Goal: Contribute content: Contribute content

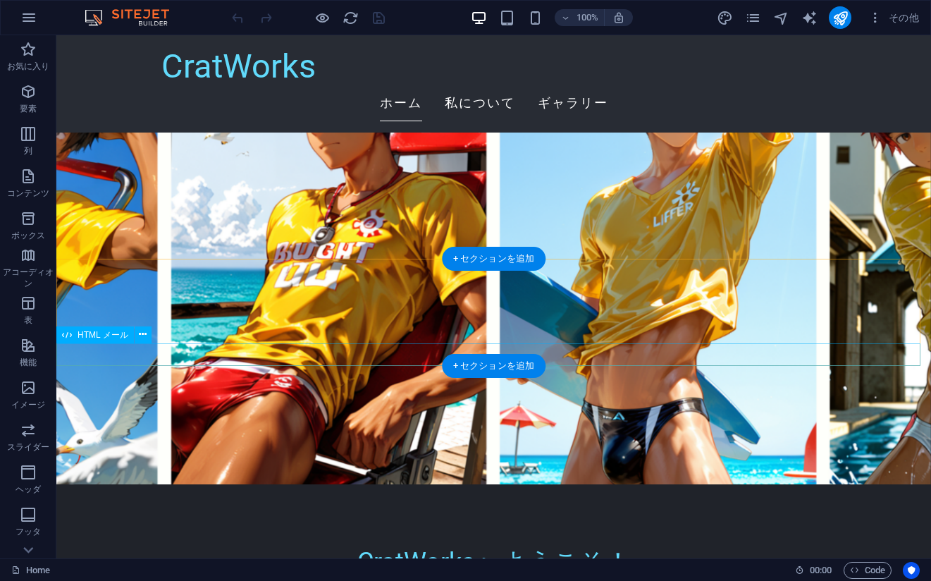
scroll to position [70, 0]
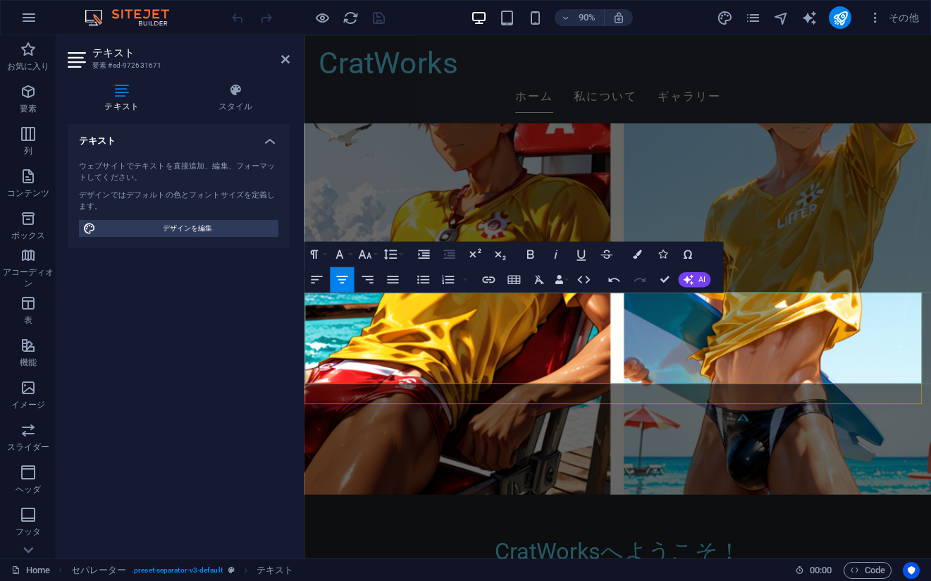
drag, startPoint x: 893, startPoint y: 341, endPoint x: 378, endPoint y: 344, distance: 515.4
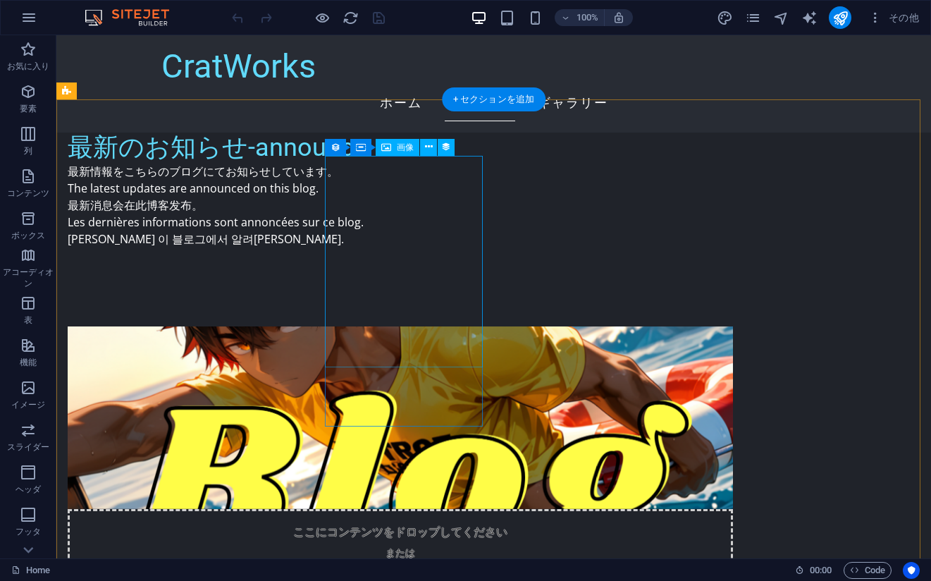
scroll to position [1692, 0]
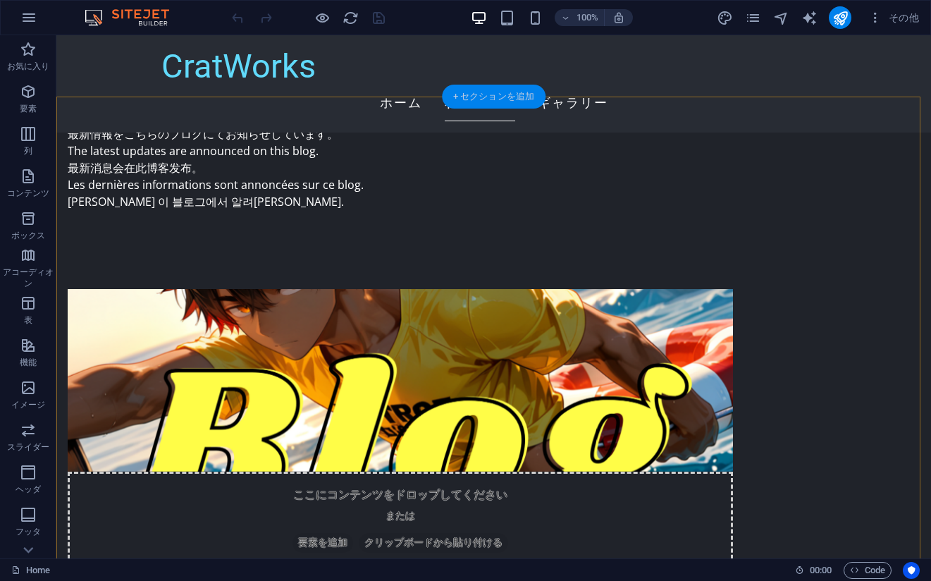
click at [490, 100] on div "+ セクションを追加" at bounding box center [494, 97] width 104 height 24
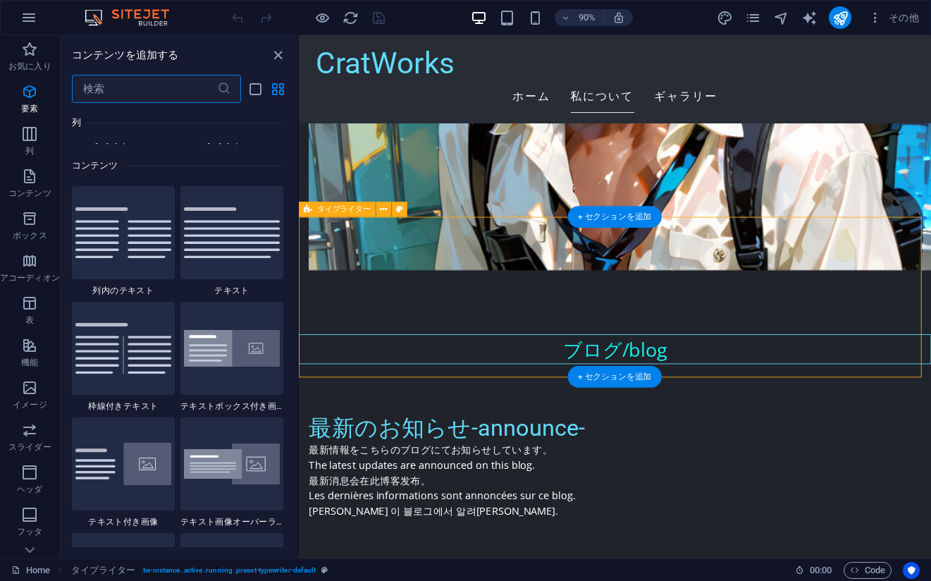
scroll to position [2467, 0]
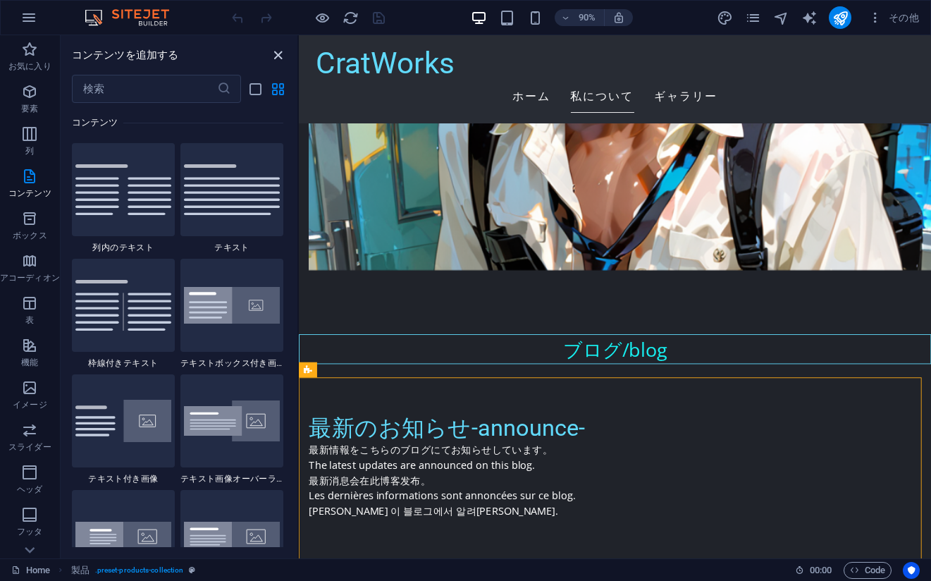
click at [275, 52] on icon "close panel" at bounding box center [278, 55] width 16 height 16
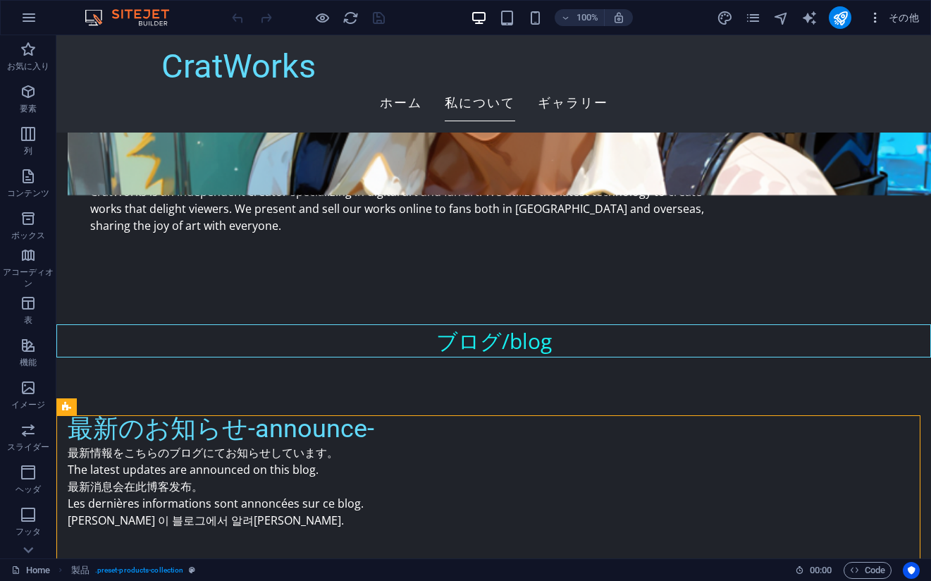
click at [876, 19] on icon "button" at bounding box center [876, 18] width 14 height 14
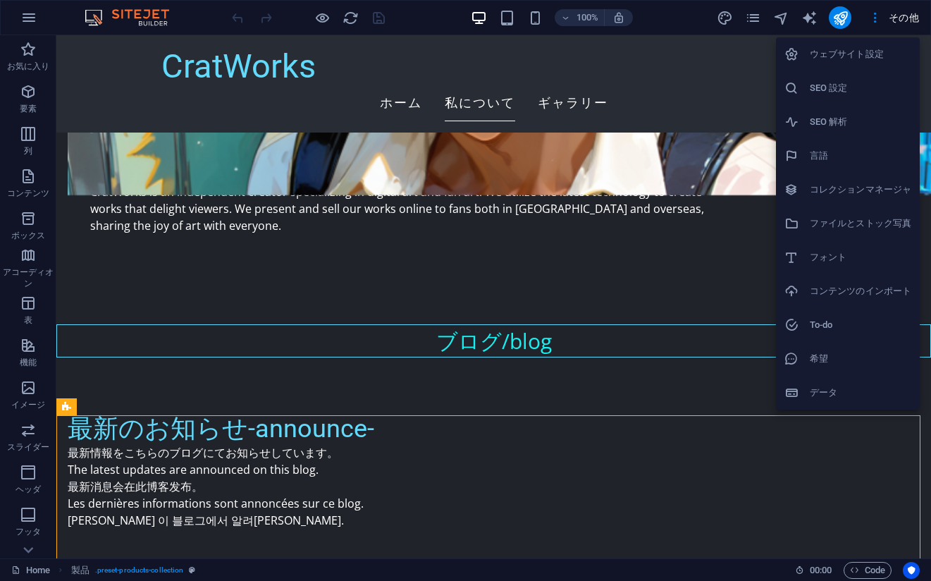
click at [828, 191] on h6 "コレクションマネージャ" at bounding box center [861, 189] width 102 height 17
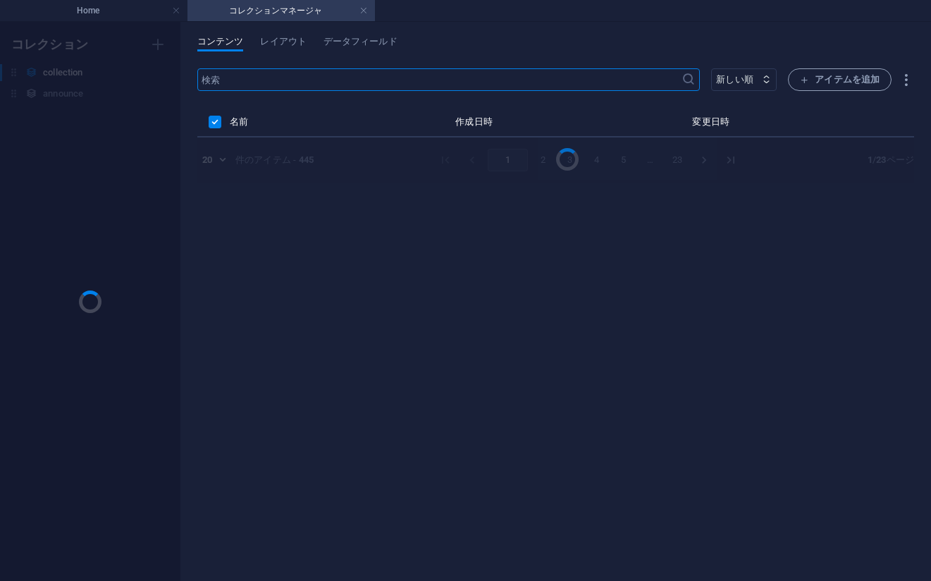
scroll to position [0, 0]
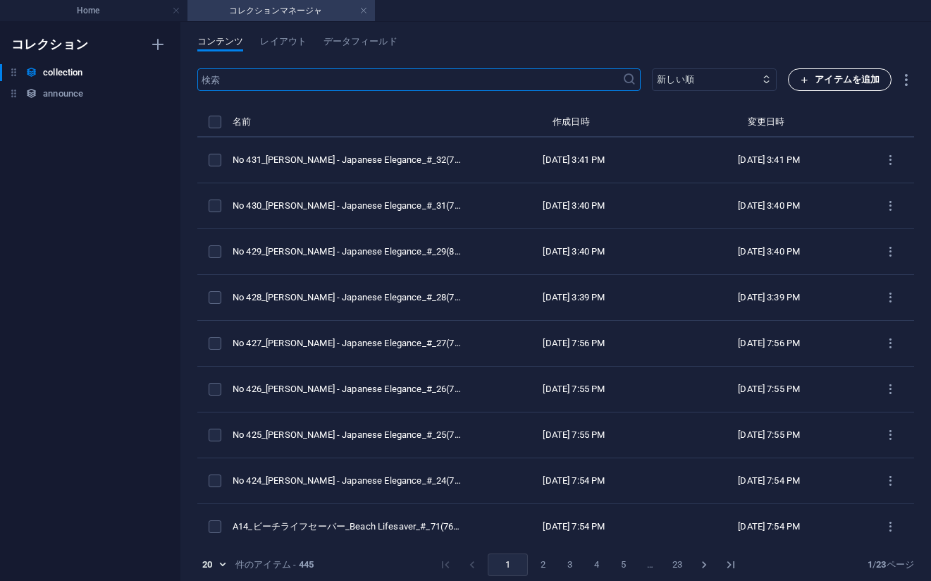
click at [826, 78] on span "アイテムを追加" at bounding box center [840, 79] width 80 height 17
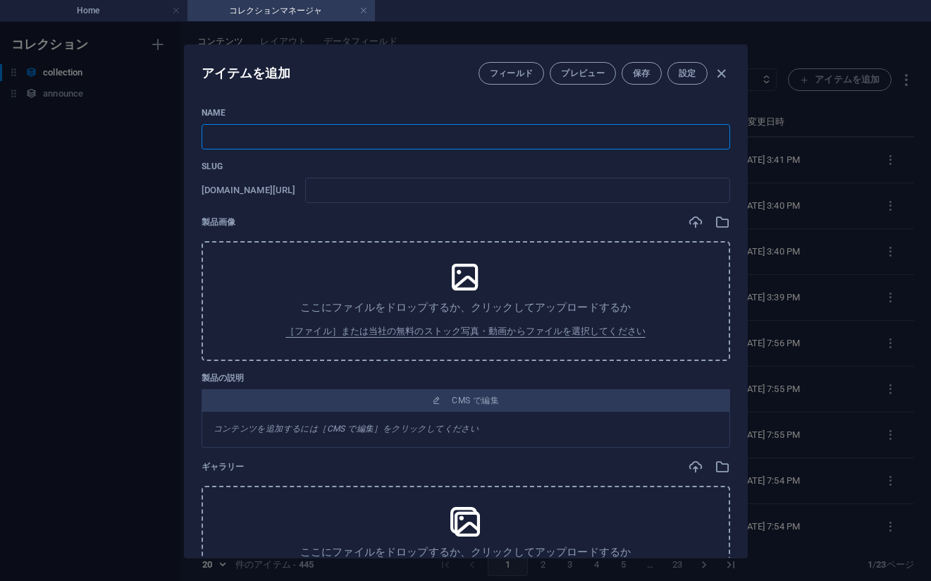
click at [551, 132] on input "text" at bounding box center [466, 136] width 529 height 25
paste input "No 432_[PERSON_NAME] - Japanese Elegance_#_33(76PIC)"
type input "No 432_[PERSON_NAME] - Japanese Elegance_#_33(76PIC)"
type input "no-432-japanese-elegance-33-76pic"
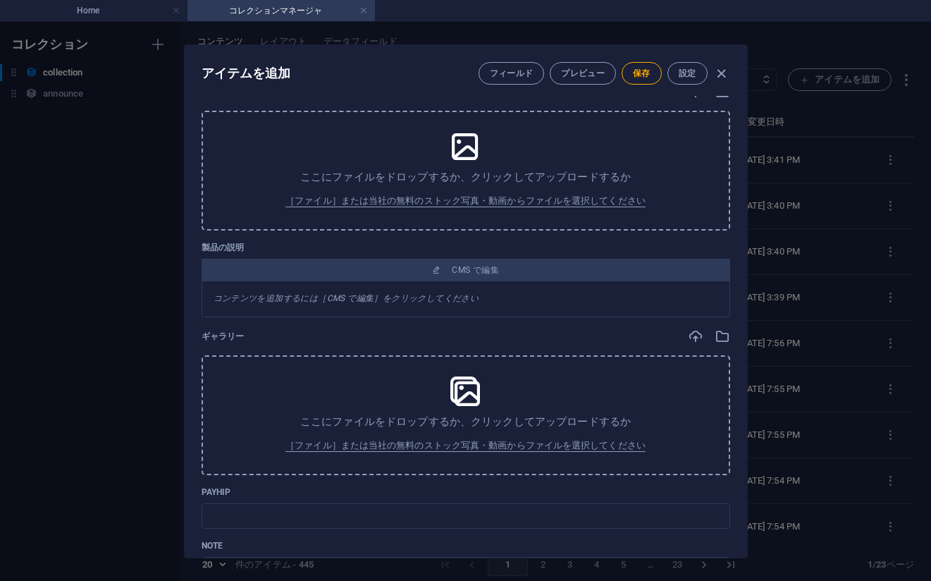
scroll to position [141, 0]
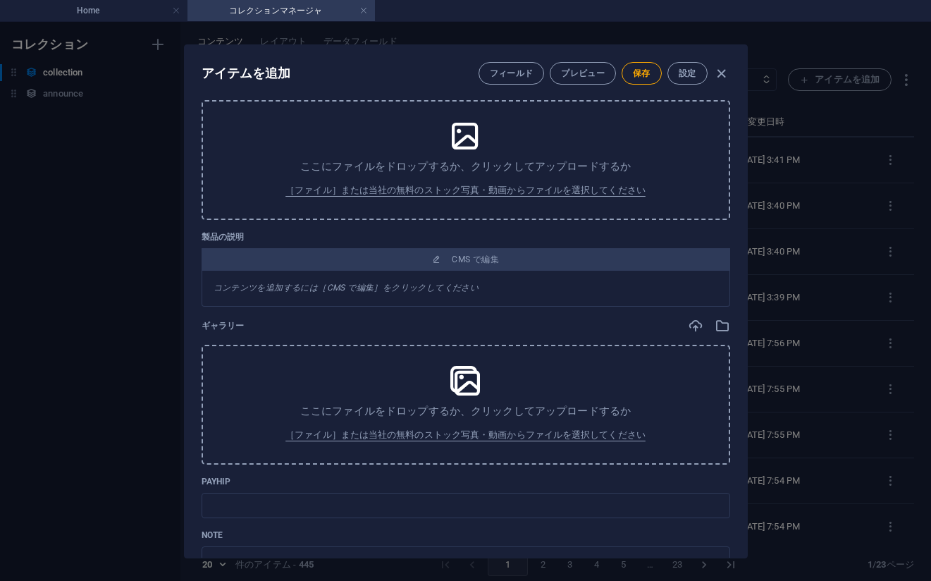
type input "No 432_[PERSON_NAME] - Japanese Elegance_#_33(76PIC)"
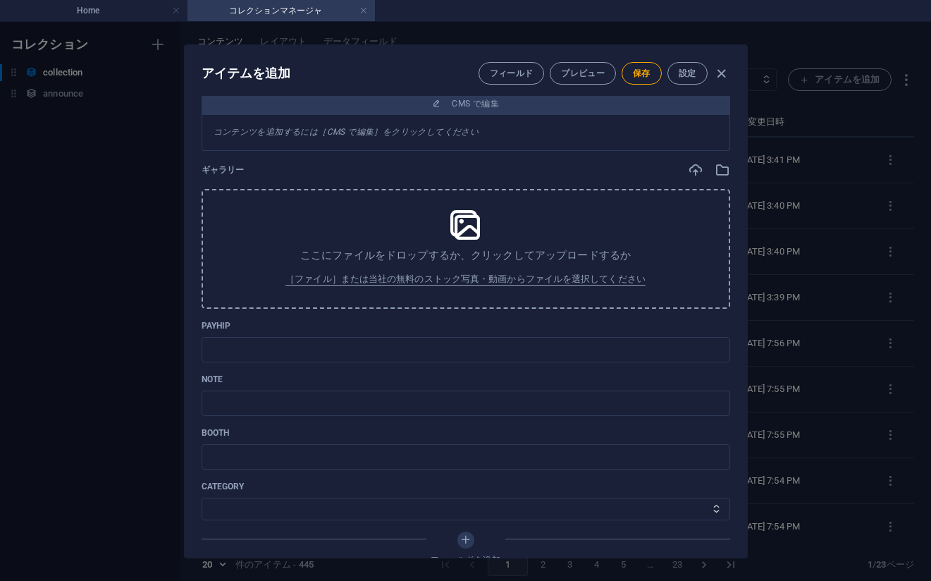
scroll to position [408, 0]
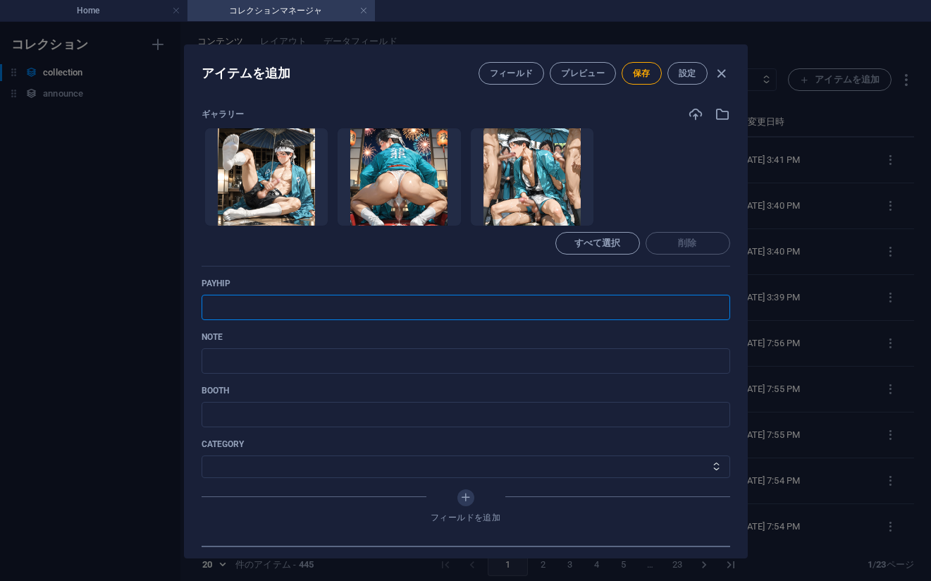
click at [567, 297] on input "text" at bounding box center [466, 307] width 529 height 25
paste input "[URL][DOMAIN_NAME]"
type input "[URL][DOMAIN_NAME]"
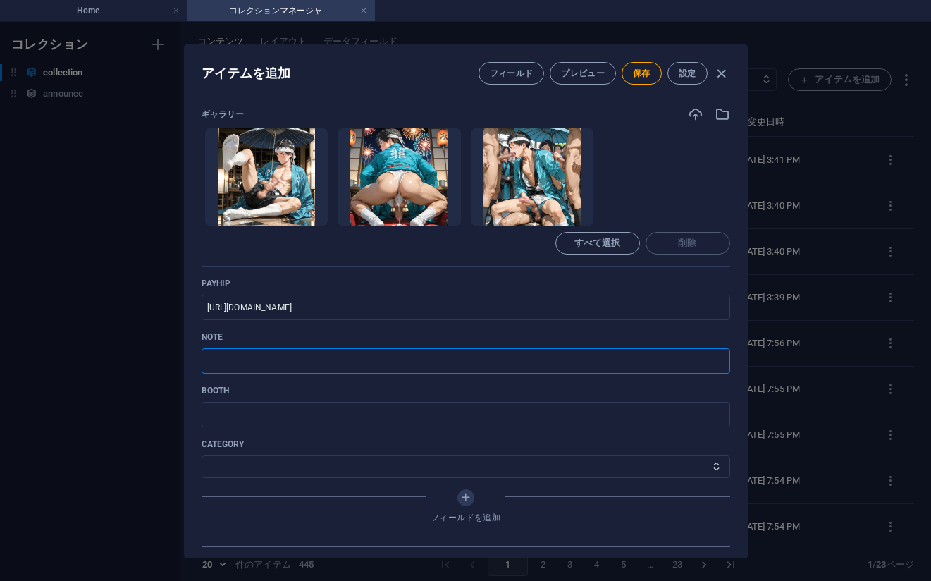
click at [542, 364] on input "text" at bounding box center [466, 360] width 529 height 25
paste input "[URL][DOMAIN_NAME]"
type input "[URL][DOMAIN_NAME]"
click at [293, 467] on select "その他 ジャマー_jammer レインコート_rain_coat ミリタリービキニ_military_bikini 体操選手_gymnast ドアの向こうのひ…" at bounding box center [466, 466] width 529 height 23
select select "[PERSON_NAME] - Japanese Elegance"
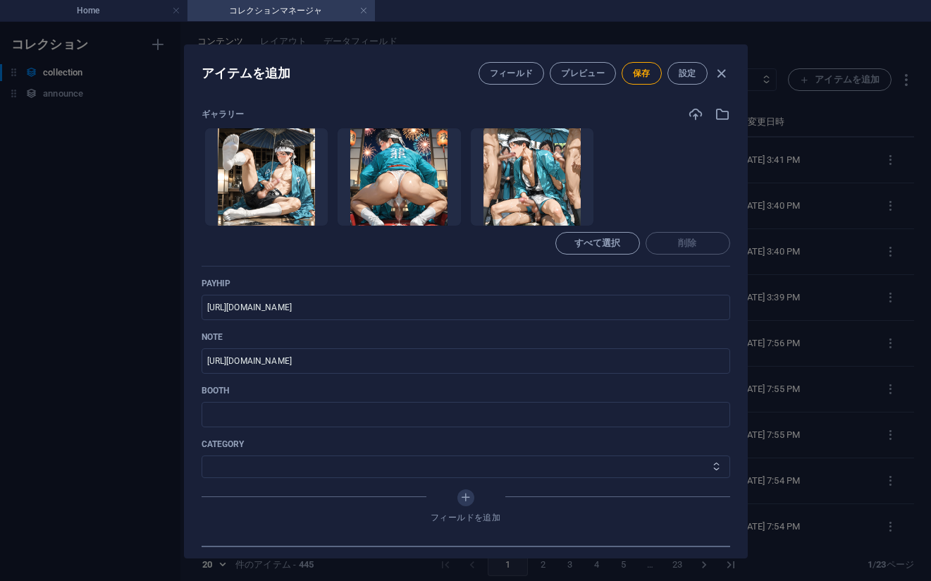
click at [202, 455] on select "その他 ジャマー_jammer レインコート_rain_coat ミリタリービキニ_military_bikini 体操選手_gymnast ドアの向こうのひ…" at bounding box center [466, 466] width 529 height 23
click at [634, 78] on span "保存" at bounding box center [642, 73] width 18 height 11
click at [821, 277] on div "アイテムを編集 フィールド プレビュー 保存 設定 Name No 432_[PERSON_NAME] - Japanese Elegance_#_33(76…" at bounding box center [465, 301] width 931 height 559
type input "no-432-japanese-elegance-33-76pic"
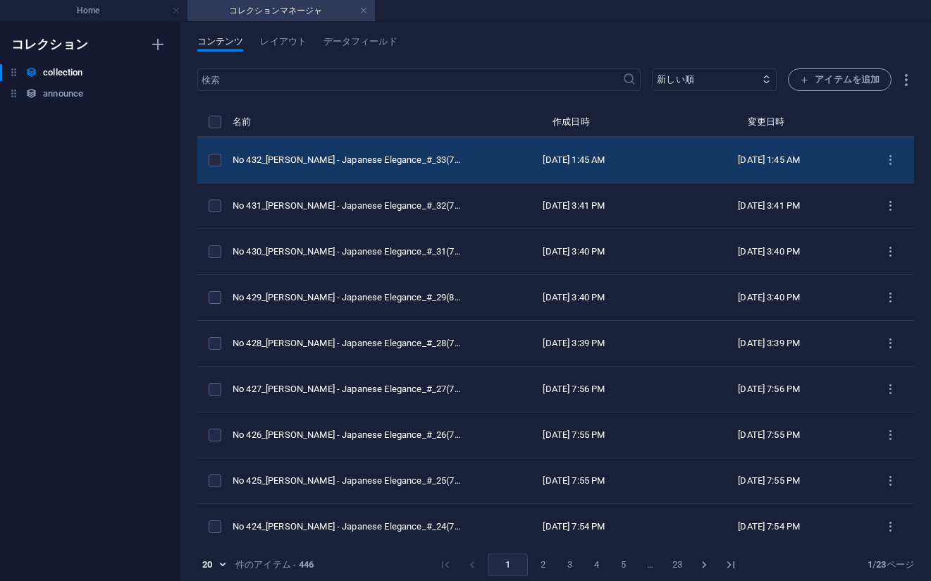
scroll to position [352, 0]
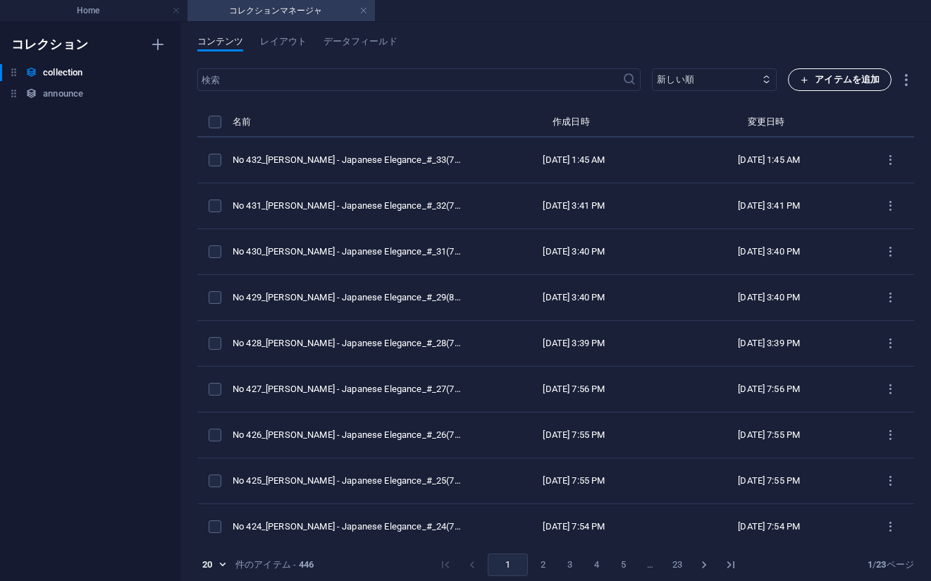
click at [811, 78] on span "アイテムを追加" at bounding box center [840, 79] width 80 height 17
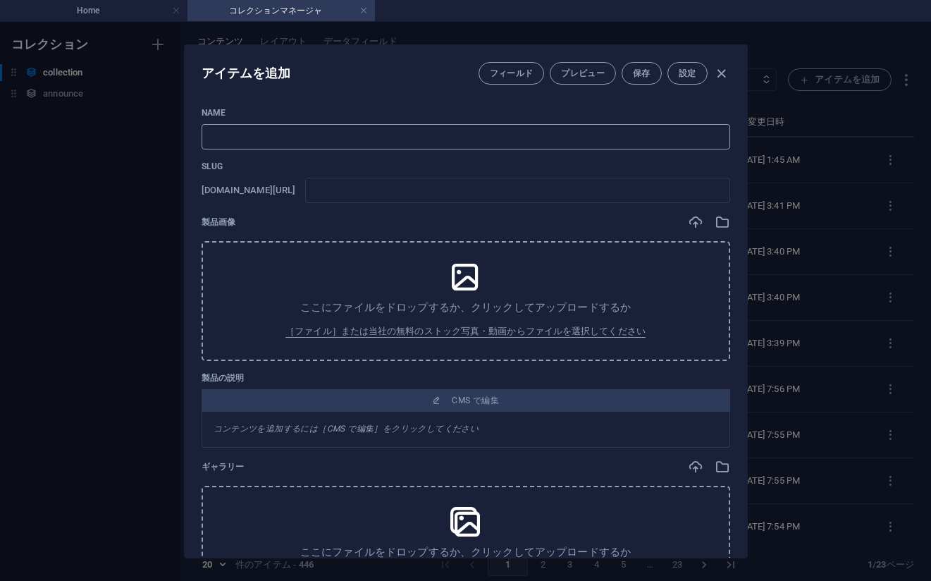
click at [582, 126] on input "text" at bounding box center [466, 136] width 529 height 25
paste input "No 433_[PERSON_NAME] - Japanese Elegance_#_34(76PIC)"
type input "No 433_[PERSON_NAME] - Japanese Elegance_#_34(76PIC)"
type input "no-433-japanese-elegance-34-76pic"
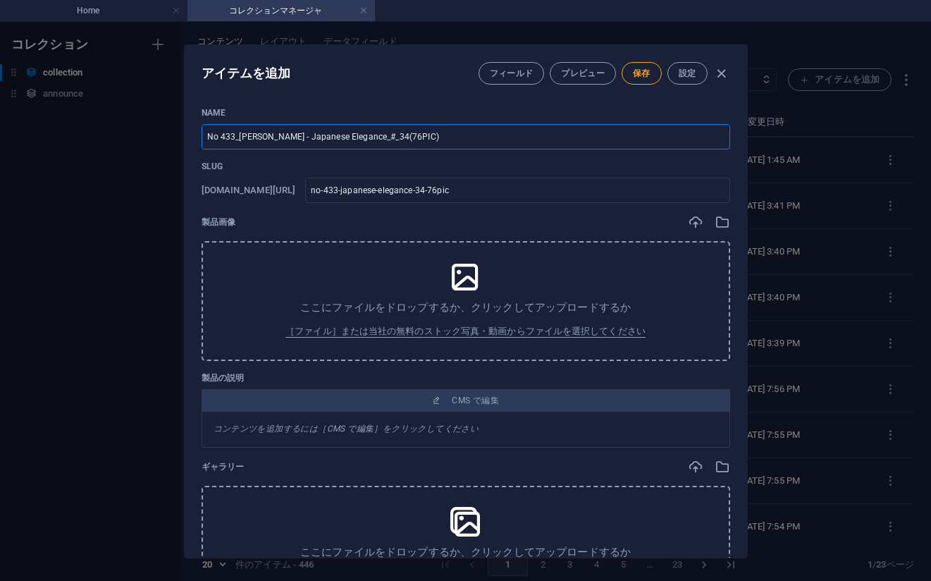
type input "No 433_[PERSON_NAME] - Japanese Elegance_#_34(76PIC)"
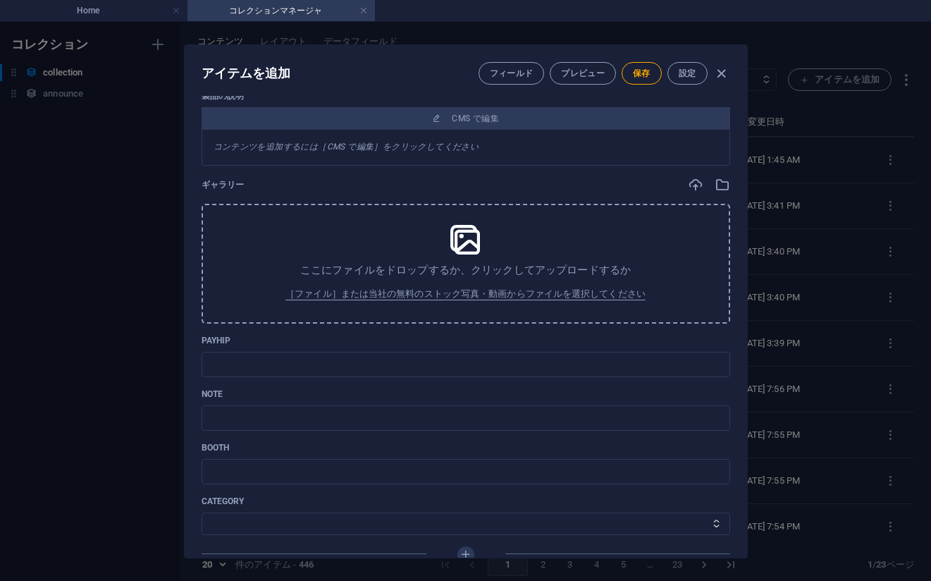
scroll to position [338, 0]
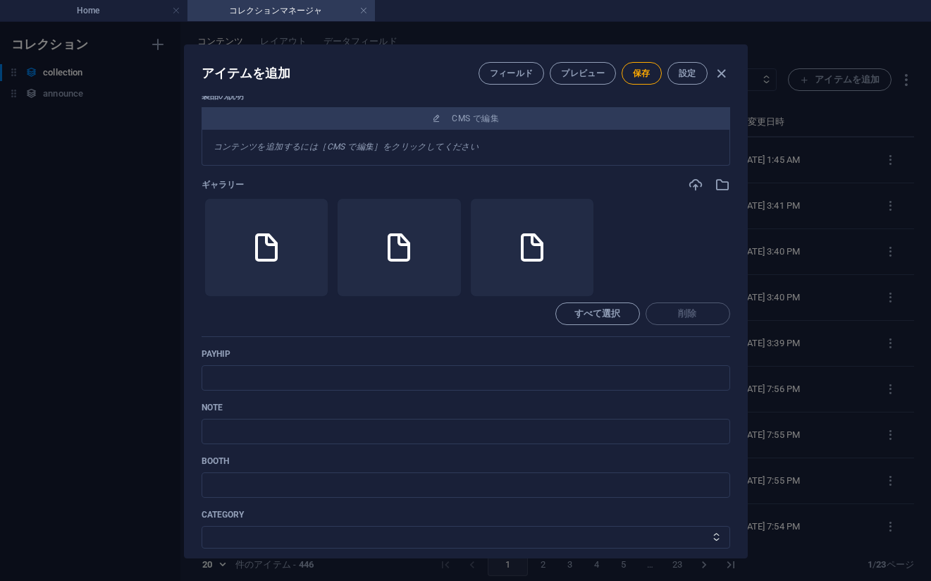
click at [525, 355] on p "payhip" at bounding box center [466, 353] width 529 height 11
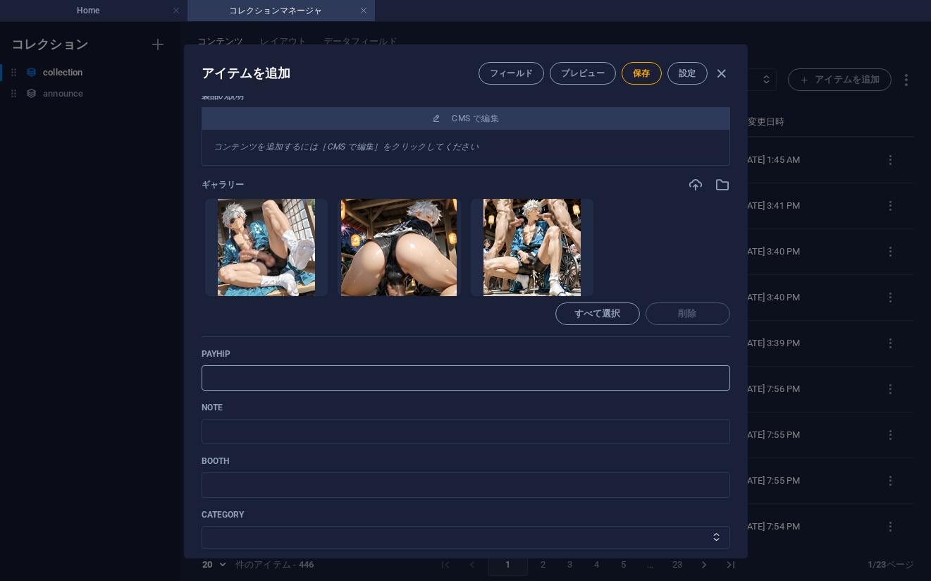
click at [433, 379] on input "text" at bounding box center [466, 377] width 529 height 25
paste input "[URL][DOMAIN_NAME]"
type input "[URL][DOMAIN_NAME]"
click at [558, 400] on div "Name No 433_[PERSON_NAME] - Japanese Elegance_#_34(76PIC) ​ Slug [DOMAIN_NAME][…" at bounding box center [466, 192] width 529 height 847
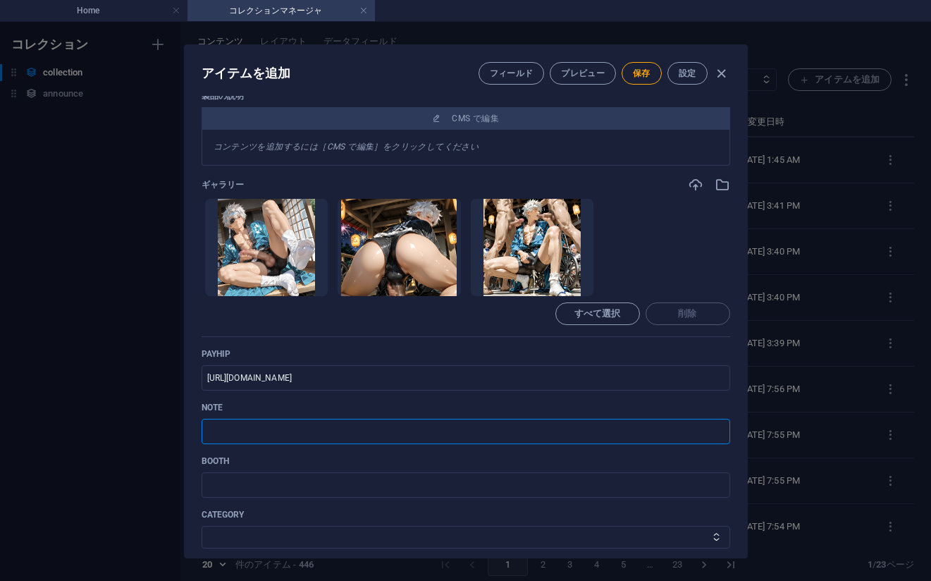
click at [534, 440] on input "text" at bounding box center [466, 431] width 529 height 25
paste input "[URL][DOMAIN_NAME]"
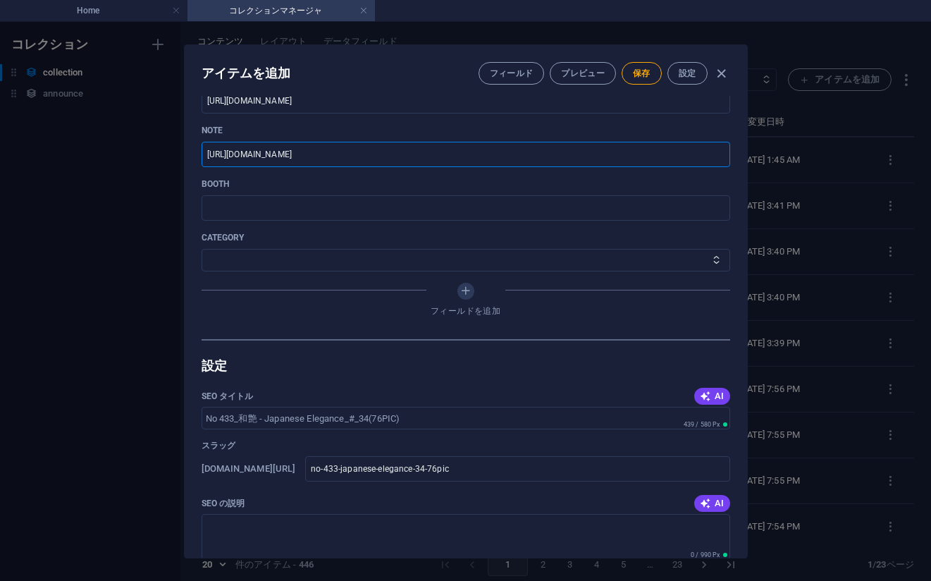
scroll to position [620, 0]
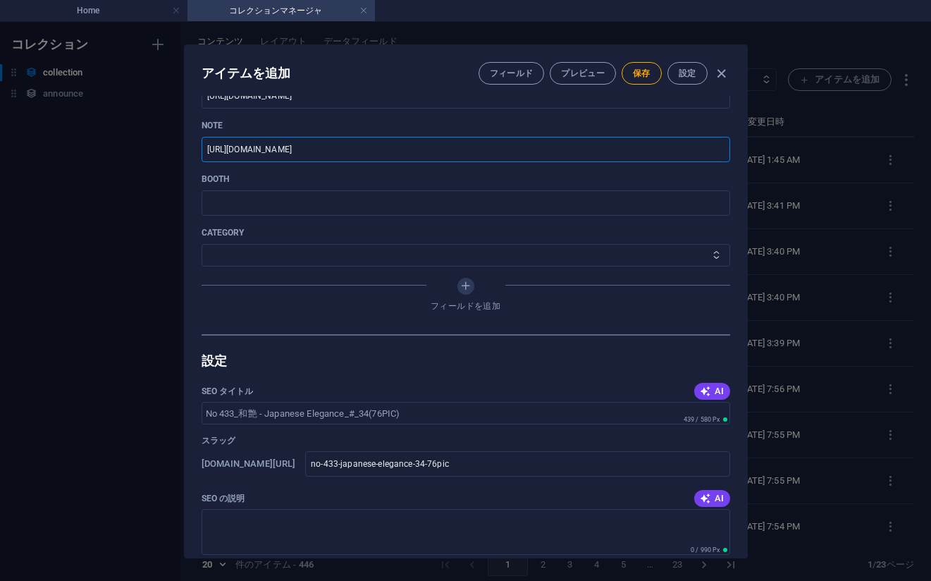
type input "[URL][DOMAIN_NAME]"
click at [302, 249] on select "その他 ジャマー_jammer レインコート_rain_coat ミリタリービキニ_military_bikini 体操選手_gymnast ドアの向こうのひ…" at bounding box center [466, 255] width 529 height 23
select select "[PERSON_NAME] - Japanese Elegance"
click at [202, 244] on select "その他 ジャマー_jammer レインコート_rain_coat ミリタリービキニ_military_bikini 体操選手_gymnast ドアの向こうのひ…" at bounding box center [466, 255] width 529 height 23
click at [638, 70] on span "保存" at bounding box center [642, 73] width 18 height 11
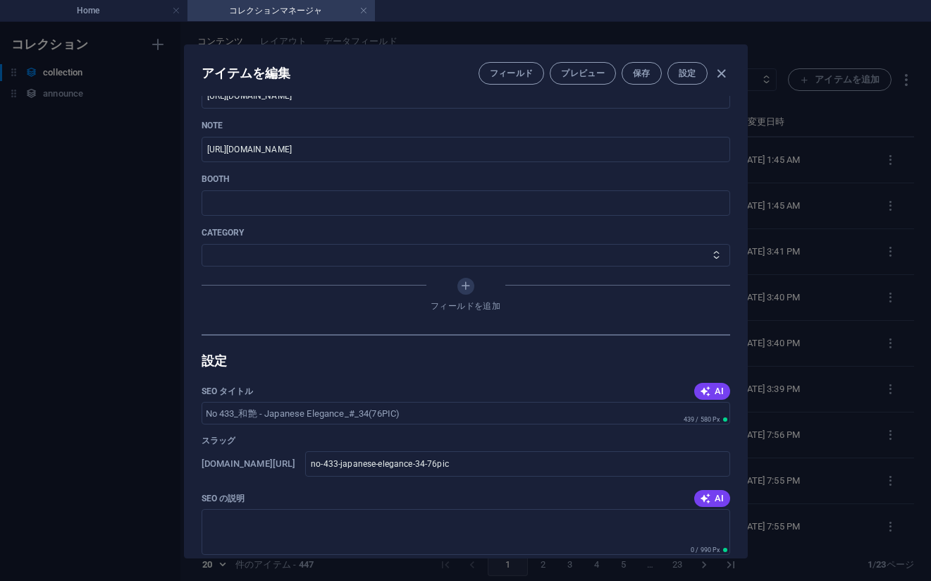
click at [802, 220] on div "アイテムを編集 フィールド プレビュー 保存 設定 Name No 433_[PERSON_NAME] - Japanese Elegance_#_34(76…" at bounding box center [465, 301] width 931 height 559
type input "no-433-japanese-elegance-34-76pic"
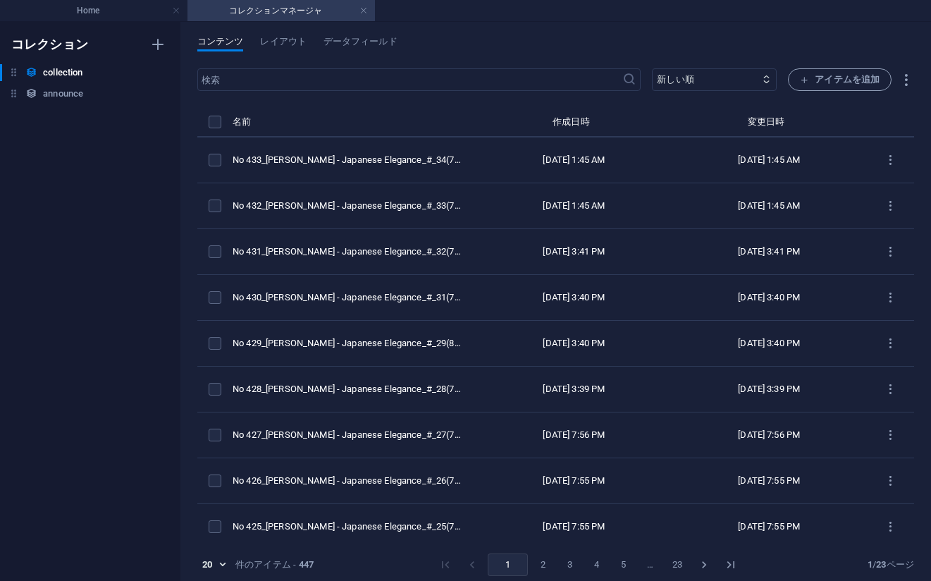
scroll to position [551, 0]
click at [809, 73] on span "アイテムを追加" at bounding box center [840, 79] width 80 height 17
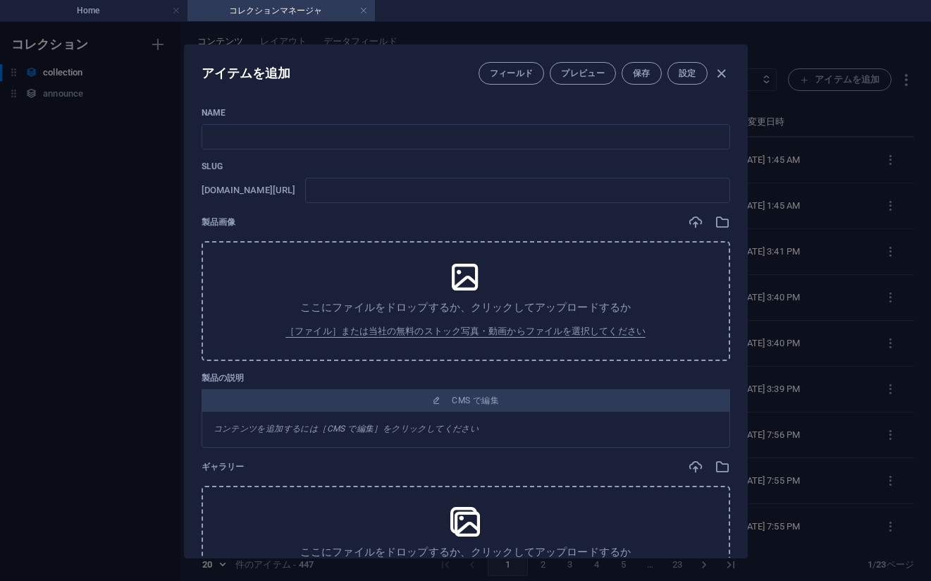
click at [580, 107] on p "Name" at bounding box center [466, 112] width 529 height 11
click at [553, 138] on input "text" at bounding box center [466, 136] width 529 height 25
paste input "No 434_[PERSON_NAME] - Japanese Elegance_#_35(75PIC)"
type input "No 434_[PERSON_NAME] - Japanese Elegance_#_35(75PIC)"
type input "no-434-japanese-elegance-35-75pic"
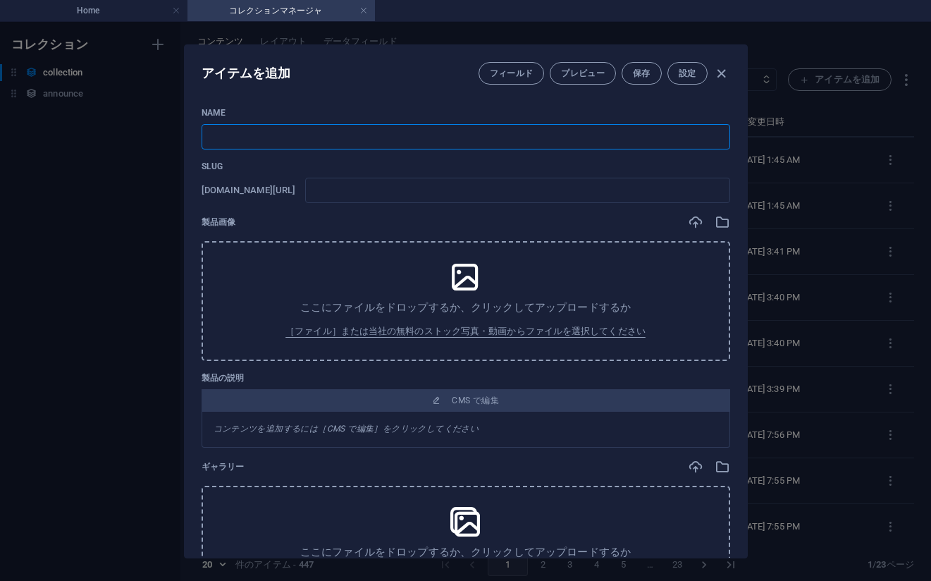
type input "no-434-japanese-elegance-35-75pic"
type input "No 434_[PERSON_NAME] - Japanese Elegance_#_35(75PIC)"
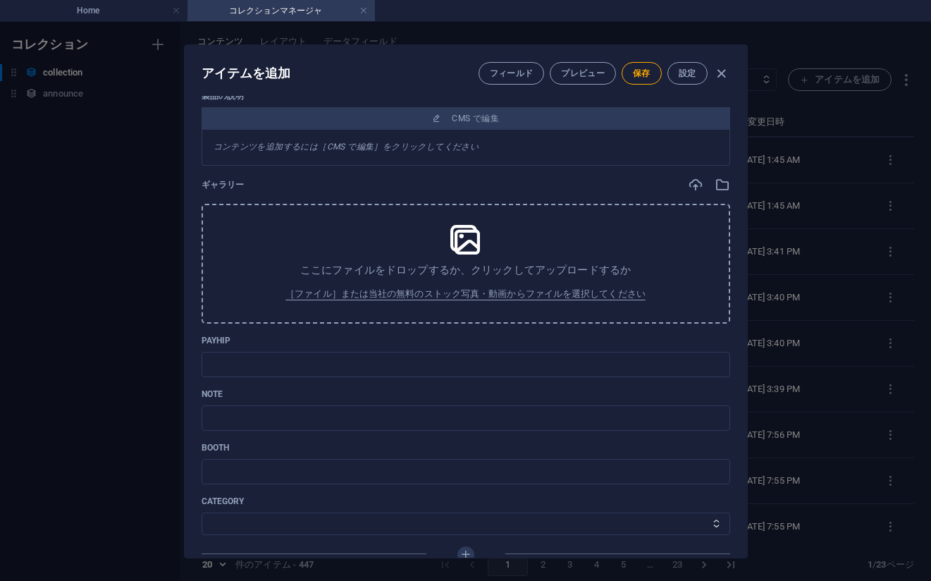
scroll to position [338, 0]
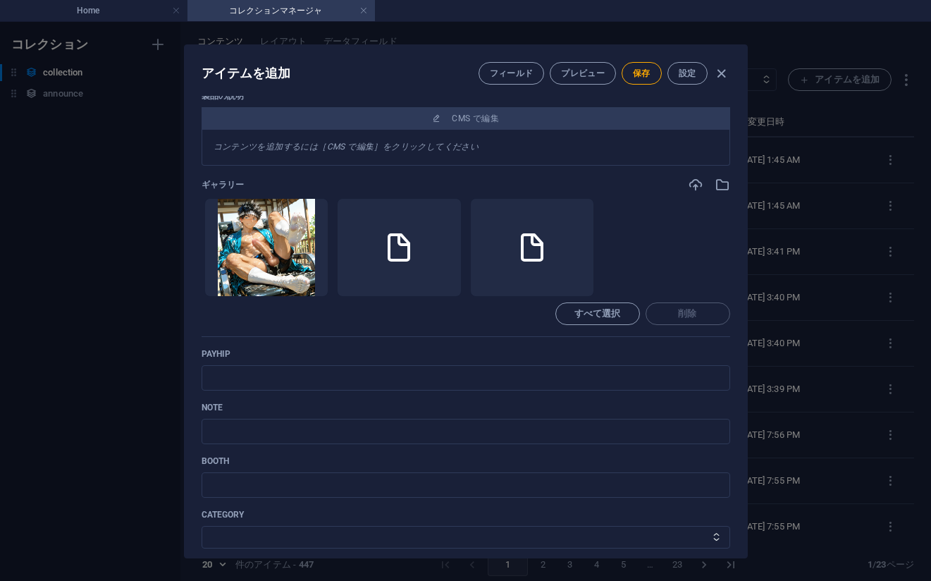
drag, startPoint x: 568, startPoint y: 340, endPoint x: 563, endPoint y: 350, distance: 11.4
click at [568, 340] on div "Name No 434_[PERSON_NAME] - Japanese Elegance_#_35(75PIC) ​ Slug [DOMAIN_NAME][…" at bounding box center [466, 192] width 529 height 847
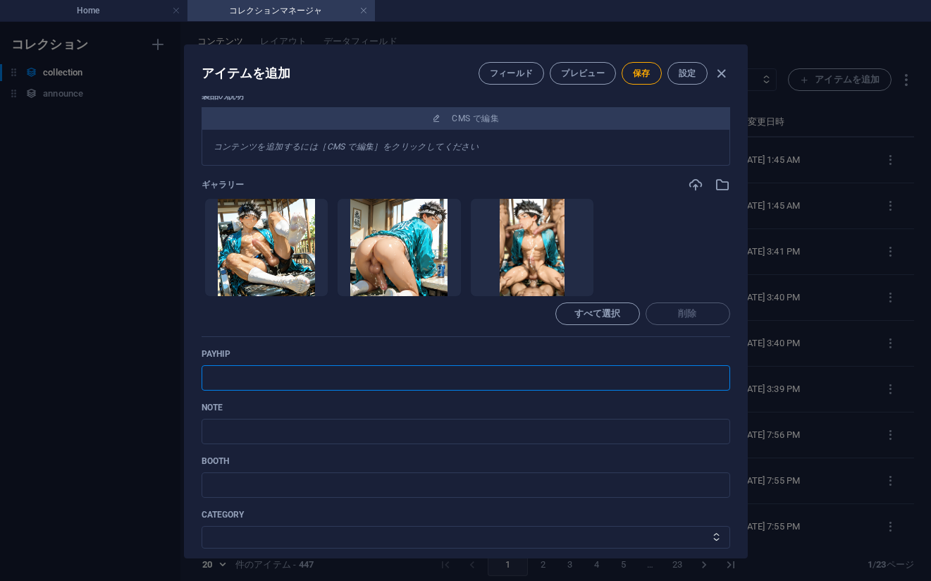
click at [544, 376] on input "text" at bounding box center [466, 377] width 529 height 25
paste input "[URL][DOMAIN_NAME]"
type input "[URL][DOMAIN_NAME]"
click at [544, 419] on input "text" at bounding box center [466, 431] width 529 height 25
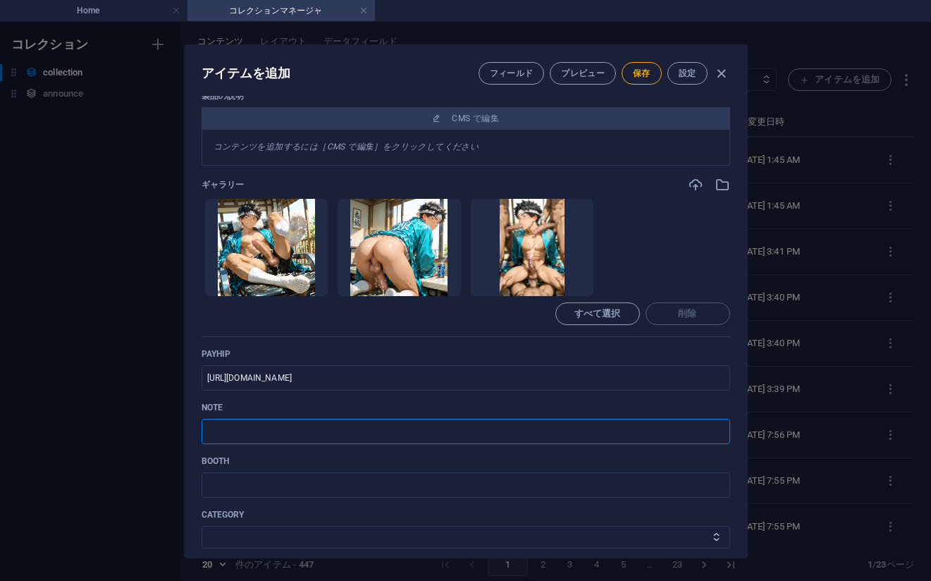
paste input "[URL][DOMAIN_NAME]"
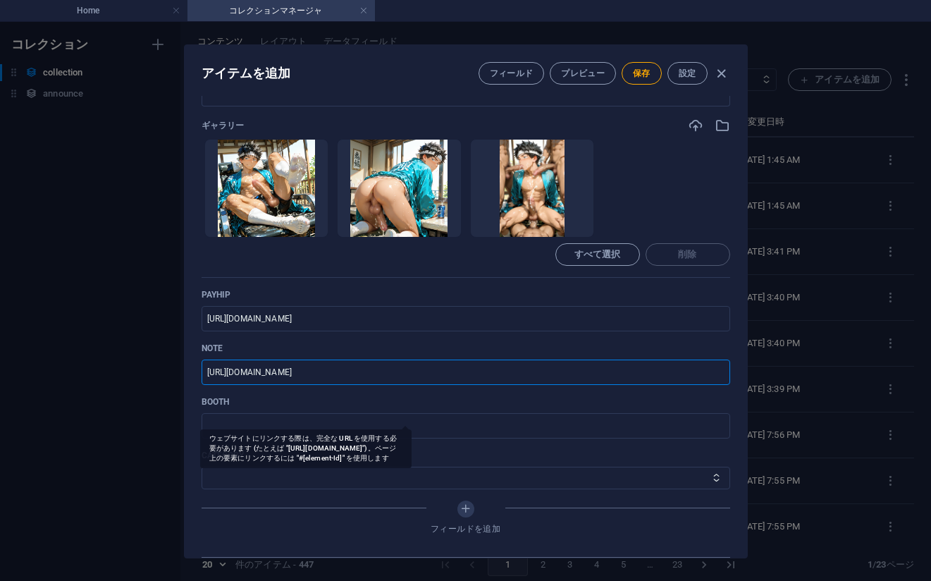
scroll to position [620, 0]
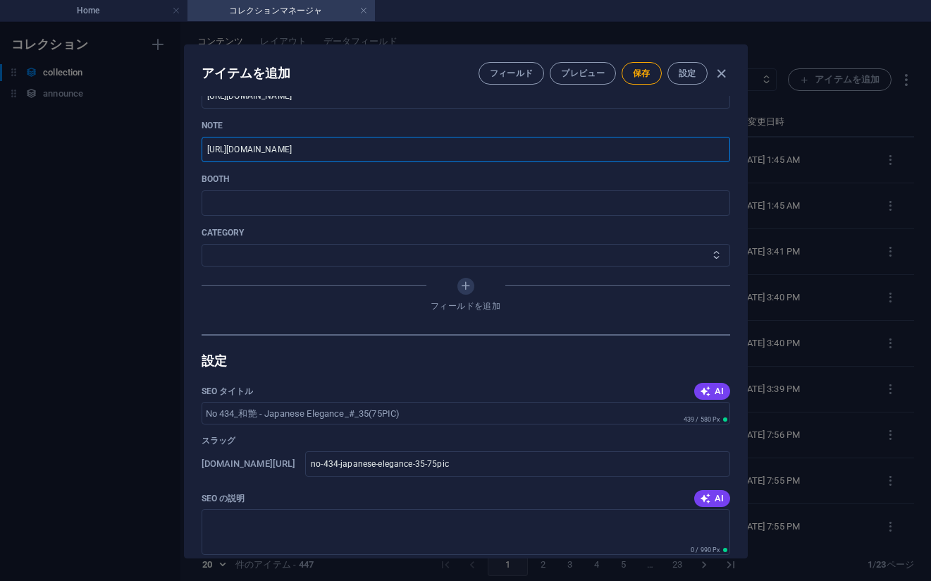
type input "[URL][DOMAIN_NAME]"
click at [349, 250] on select "その他 ジャマー_jammer レインコート_rain_coat ミリタリービキニ_military_bikini 体操選手_gymnast ドアの向こうのひ…" at bounding box center [466, 255] width 529 height 23
select select "[PERSON_NAME] - Japanese Elegance"
click at [202, 244] on select "その他 ジャマー_jammer レインコート_rain_coat ミリタリービキニ_military_bikini 体操選手_gymnast ドアの向こうのひ…" at bounding box center [466, 255] width 529 height 23
click at [638, 80] on button "保存" at bounding box center [642, 73] width 40 height 23
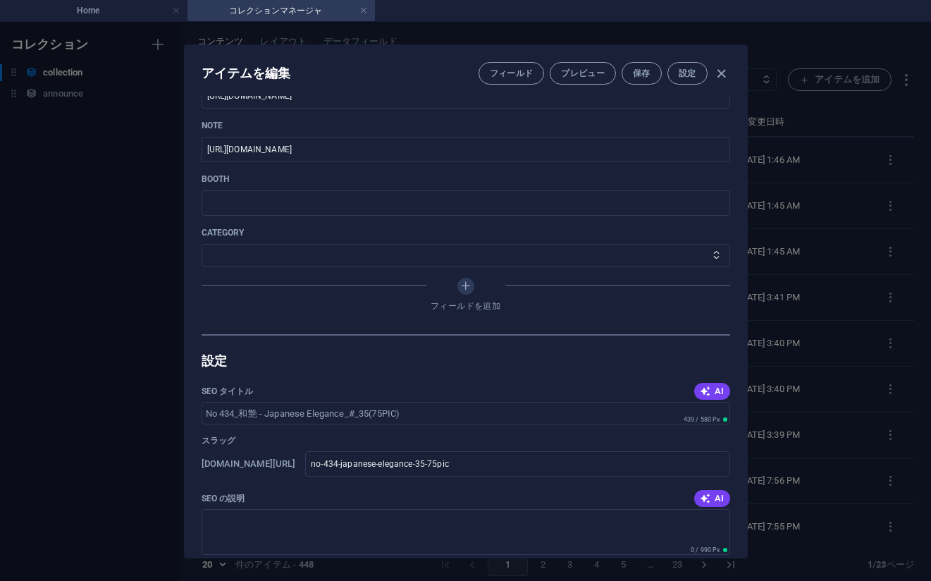
click at [814, 125] on div "アイテムを編集 フィールド プレビュー 保存 設定 Name No 434_[PERSON_NAME] - Japanese Elegance_#_35(75…" at bounding box center [465, 301] width 931 height 559
type input "no-434-japanese-elegance-35-75pic"
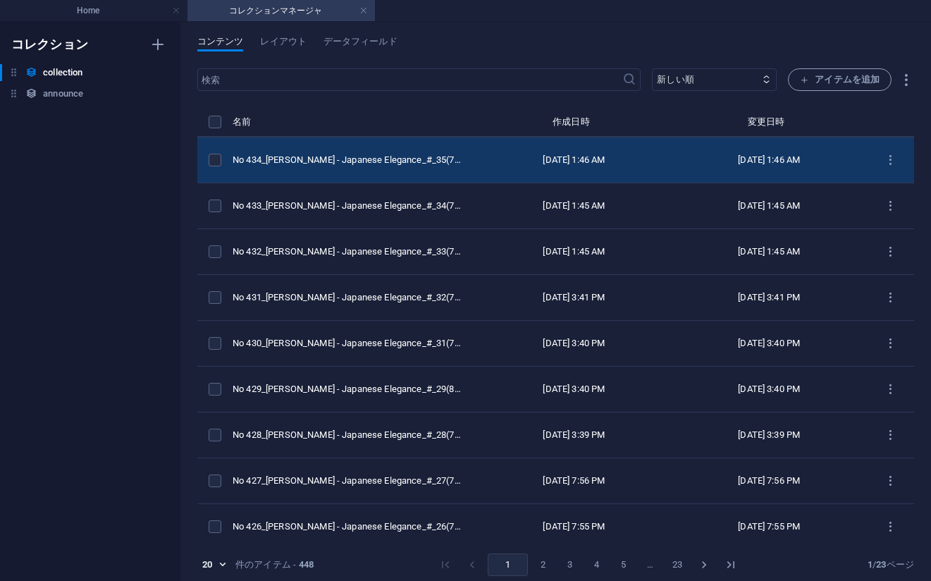
scroll to position [551, 0]
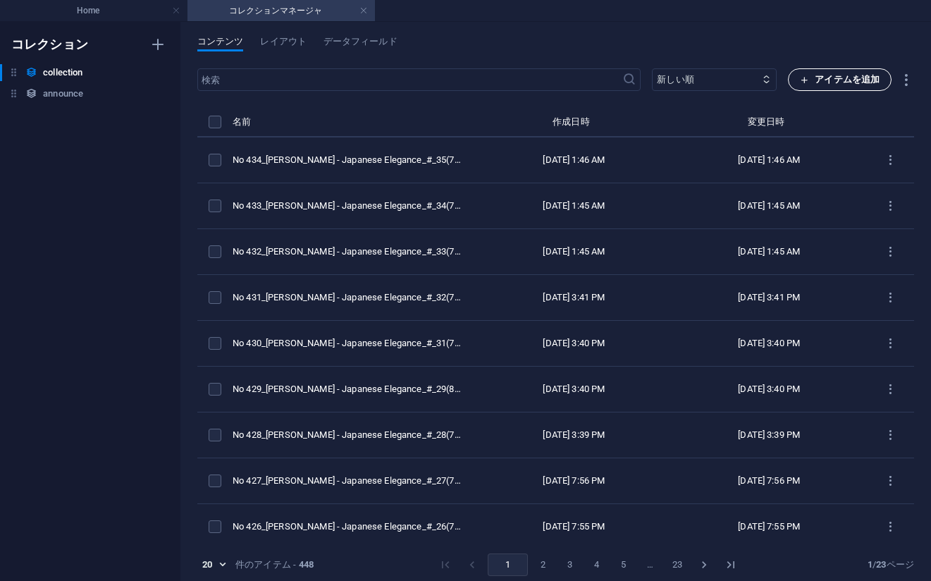
click at [823, 81] on span "アイテムを追加" at bounding box center [840, 79] width 80 height 17
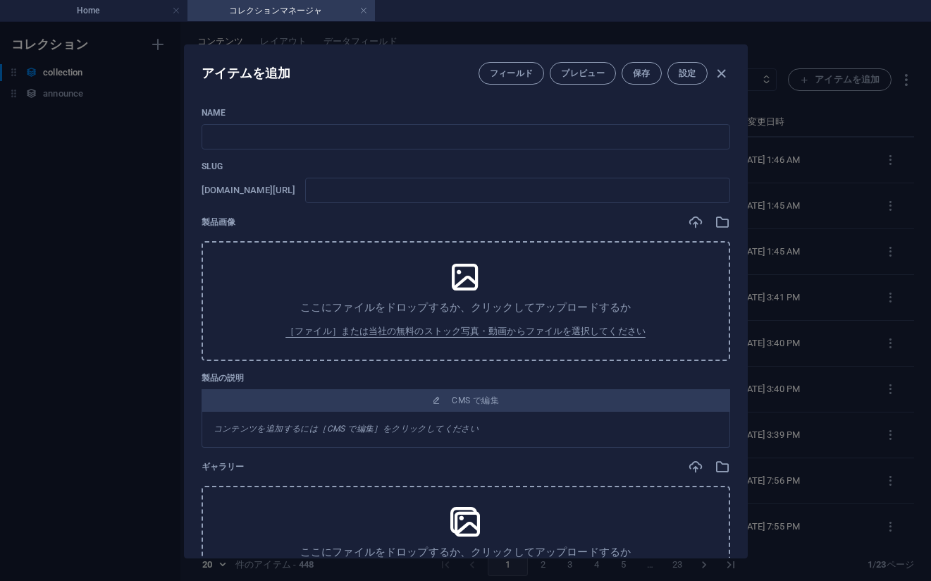
click at [616, 111] on p "Name" at bounding box center [466, 112] width 529 height 11
click at [509, 135] on input "text" at bounding box center [466, 136] width 529 height 25
paste input "No 435_[PERSON_NAME] - Japanese Elegance_#_36(75PIC)"
type input "No 435_[PERSON_NAME] - Japanese Elegance_#_36(75PIC)"
type input "no-435-japanese-elegance-36-75pic"
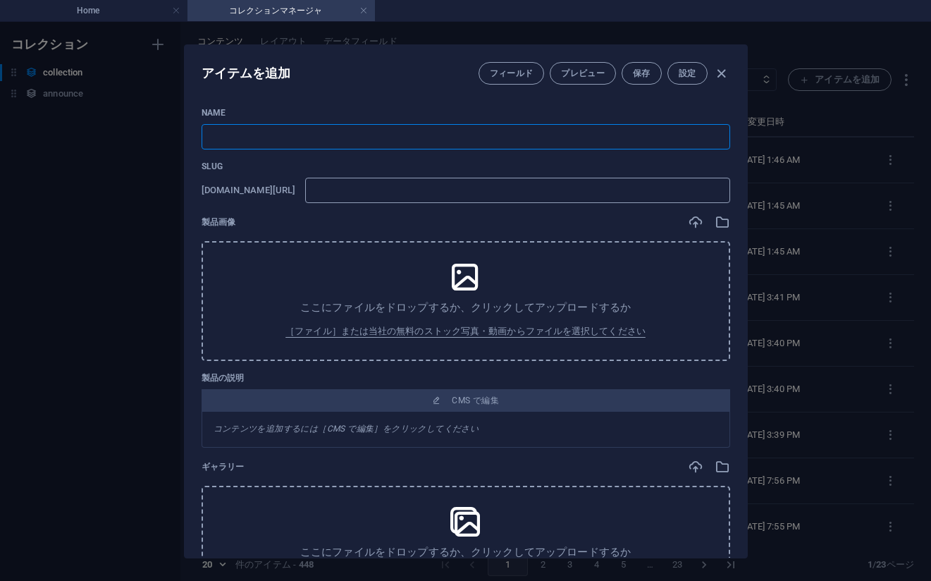
type input "no-435-japanese-elegance-36-75pic"
type input "No 435_[PERSON_NAME] - Japanese Elegance_#_36(75PIC)"
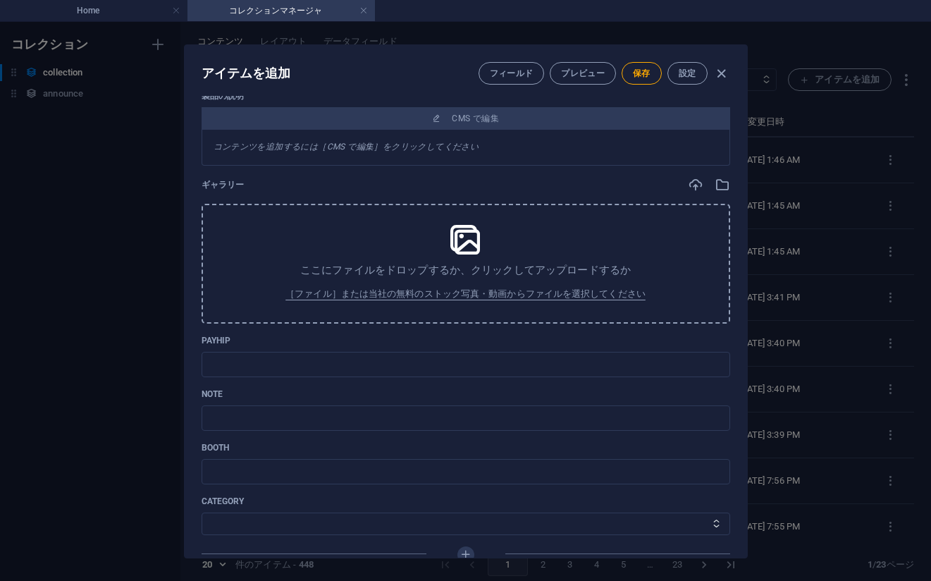
scroll to position [338, 0]
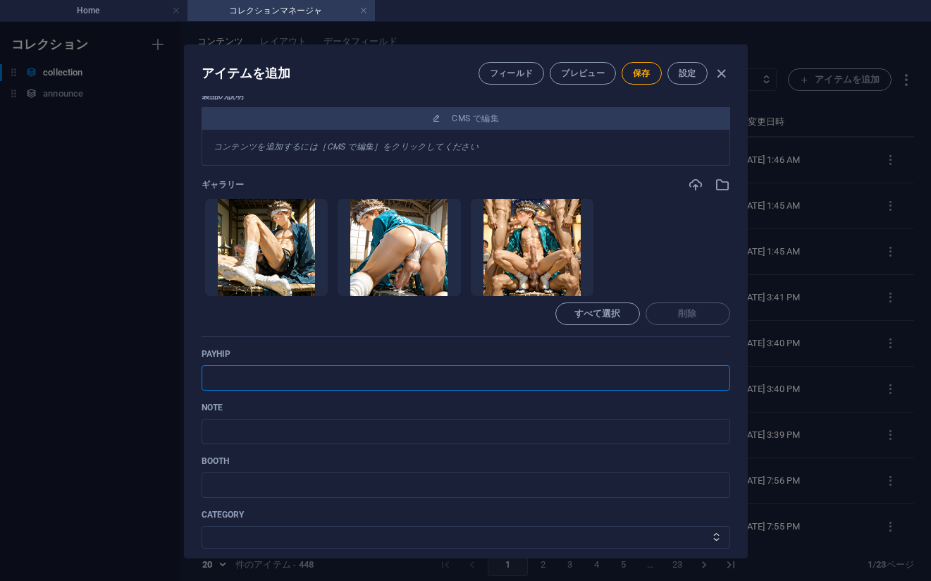
click at [541, 379] on input "text" at bounding box center [466, 377] width 529 height 25
paste input "[URL][DOMAIN_NAME]"
type input "[URL][DOMAIN_NAME]"
click at [560, 424] on input "text" at bounding box center [466, 431] width 529 height 25
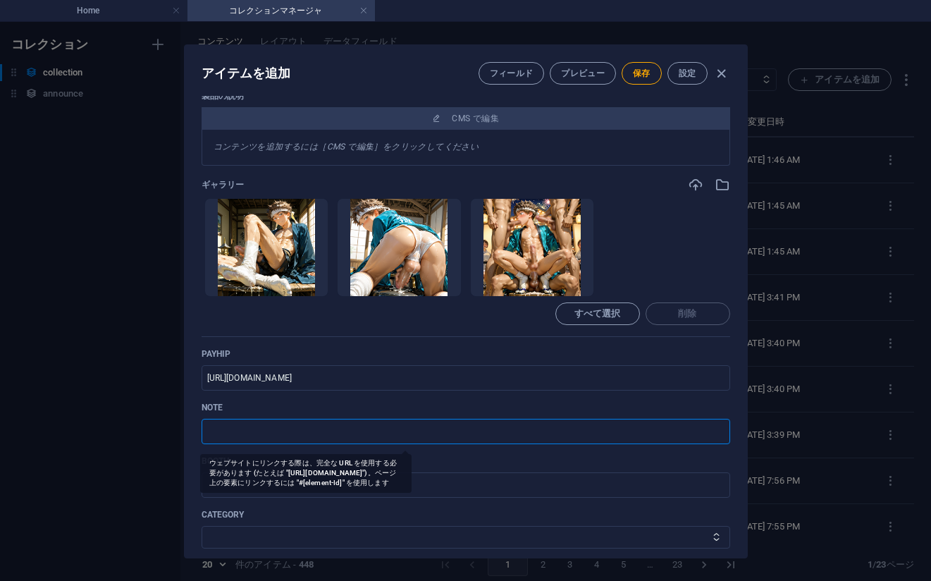
paste input "[URL][DOMAIN_NAME]"
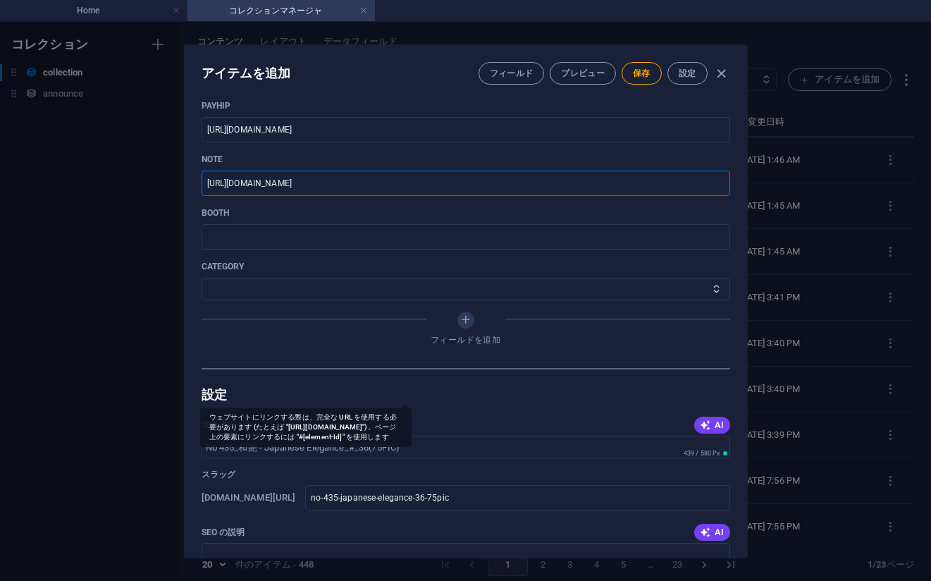
scroll to position [620, 0]
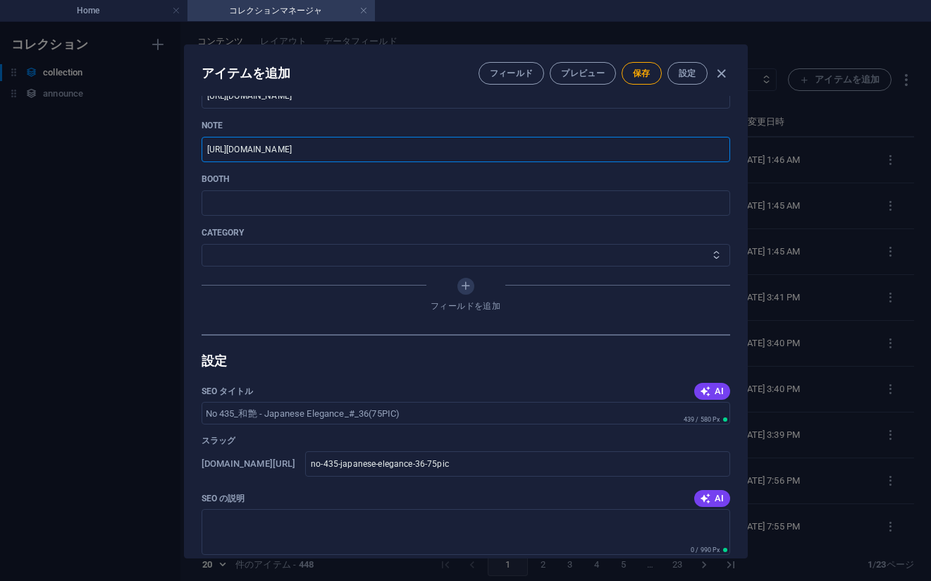
type input "[URL][DOMAIN_NAME]"
click at [299, 260] on select "その他 ジャマー_jammer レインコート_rain_coat ミリタリービキニ_military_bikini 体操選手_gymnast ドアの向こうのひ…" at bounding box center [466, 255] width 529 height 23
select select "[PERSON_NAME] - Japanese Elegance"
click at [202, 244] on select "その他 ジャマー_jammer レインコート_rain_coat ミリタリービキニ_military_bikini 体操選手_gymnast ドアの向こうのひ…" at bounding box center [466, 255] width 529 height 23
click at [635, 70] on span "保存" at bounding box center [642, 73] width 18 height 11
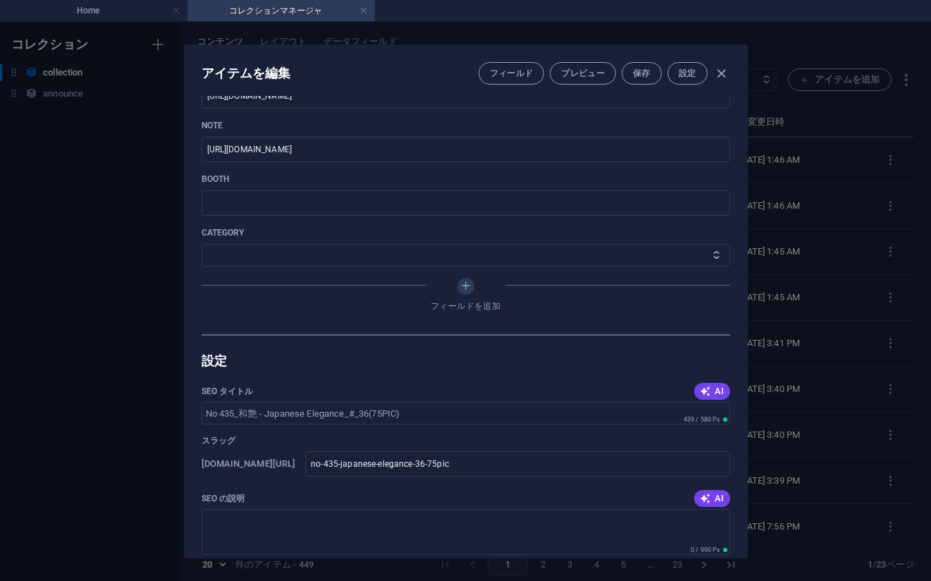
click at [822, 332] on div "アイテムを編集 フィールド プレビュー 保存 設定 Name No 435_[PERSON_NAME] - Japanese Elegance_#_36(75…" at bounding box center [465, 301] width 931 height 559
type input "no-435-japanese-elegance-36-75pic"
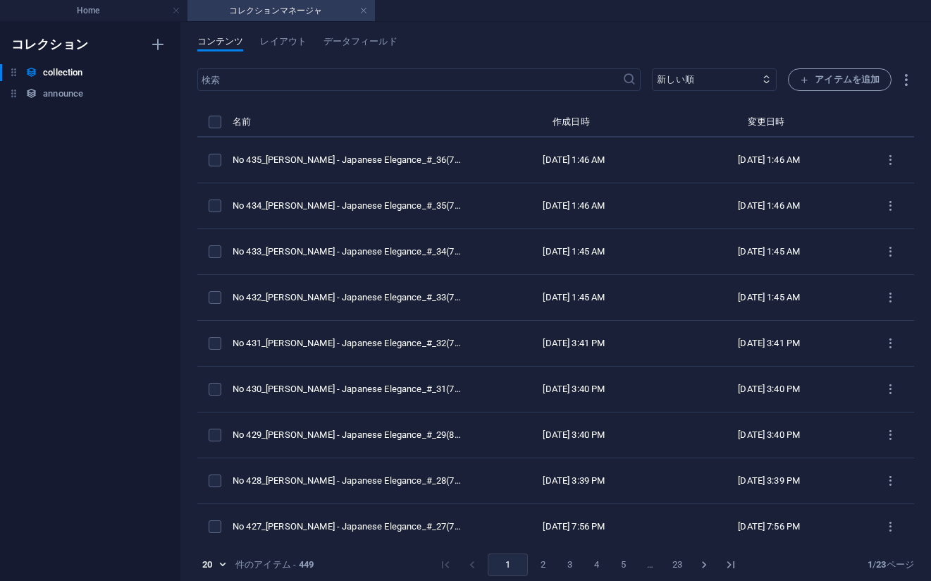
scroll to position [551, 0]
click at [128, 0] on li "Home" at bounding box center [94, 10] width 188 height 21
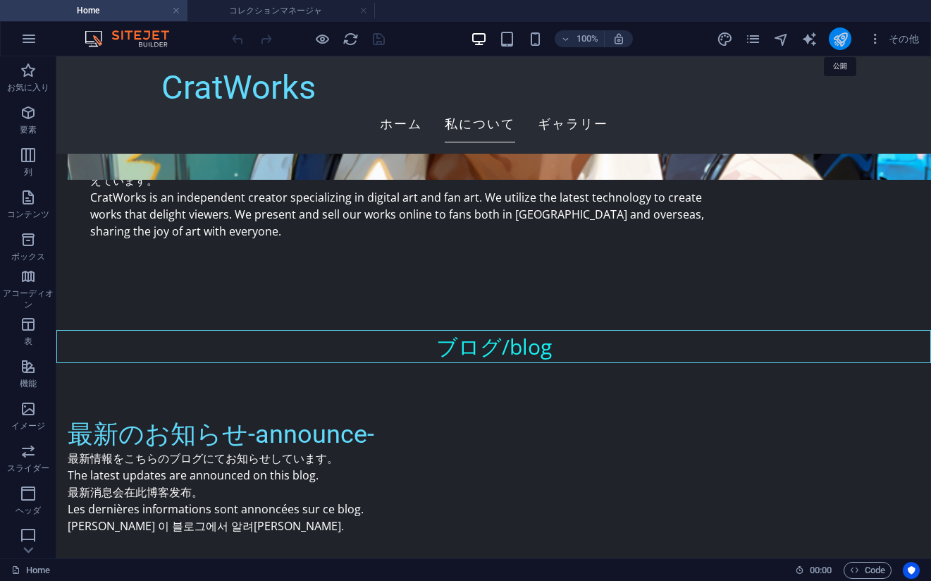
click at [837, 32] on icon "publish" at bounding box center [841, 39] width 16 height 16
